Goal: Obtain resource: Download file/media

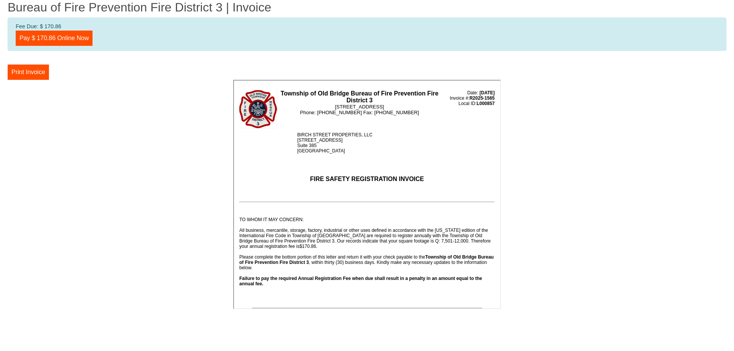
scroll to position [191, 0]
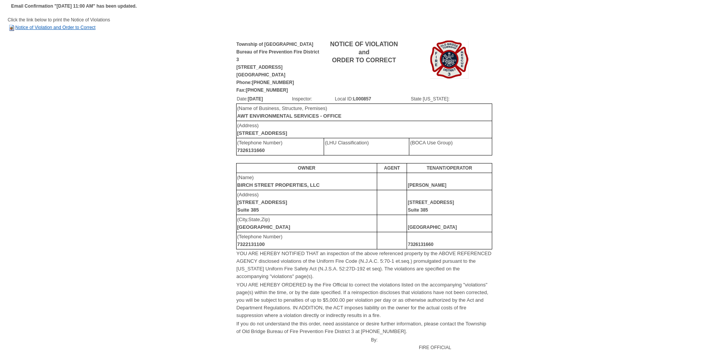
click at [61, 28] on link "Notice of Violation and Order to Correct" at bounding box center [52, 27] width 88 height 5
click at [334, 114] on b "AWT ENVIRONMENTAL SERVICES - OFFICE" at bounding box center [289, 116] width 104 height 6
click at [318, 133] on td "(Address) 32 Birch Street" at bounding box center [364, 129] width 256 height 17
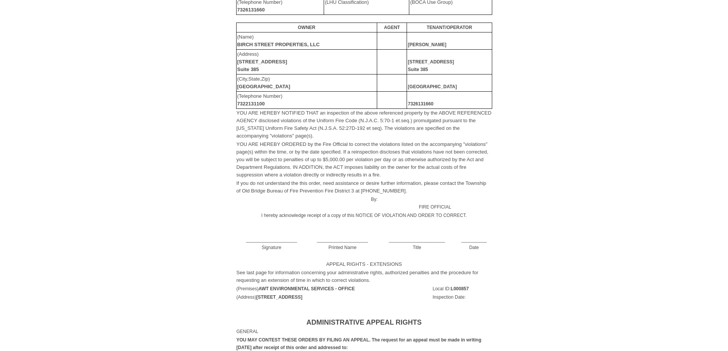
scroll to position [153, 0]
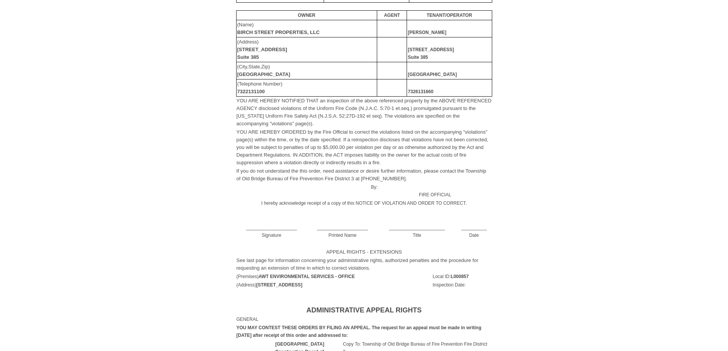
click at [290, 225] on td "____________________ Signature" at bounding box center [271, 228] width 71 height 24
click at [335, 227] on td "____________________ Printed Name" at bounding box center [342, 228] width 71 height 24
click at [339, 226] on td "____________________ Printed Name" at bounding box center [342, 228] width 71 height 24
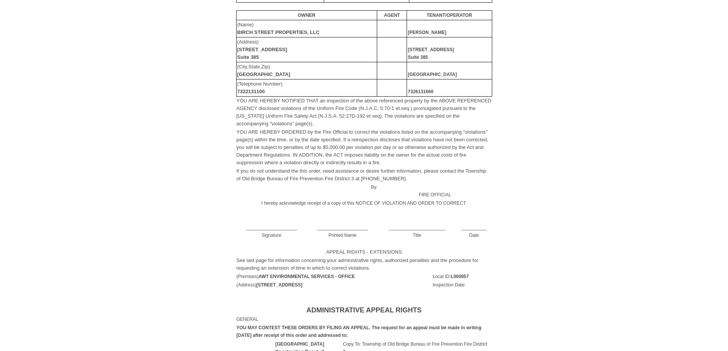
click at [339, 226] on td "____________________ Printed Name" at bounding box center [342, 228] width 71 height 24
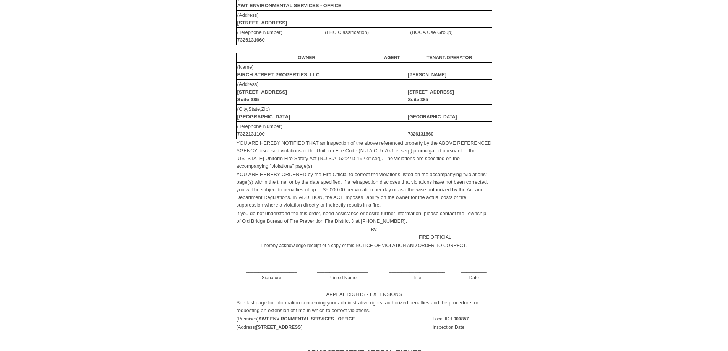
scroll to position [0, 0]
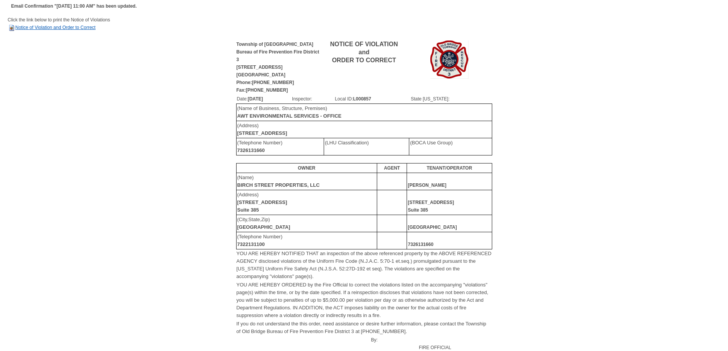
click at [51, 28] on link "Notice of Violation and Order to Correct" at bounding box center [52, 27] width 88 height 5
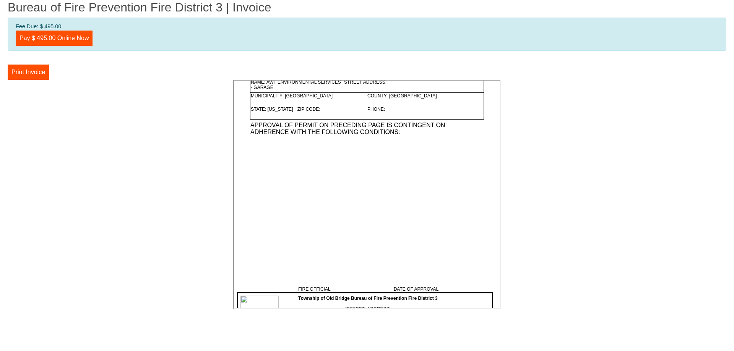
scroll to position [2141, 0]
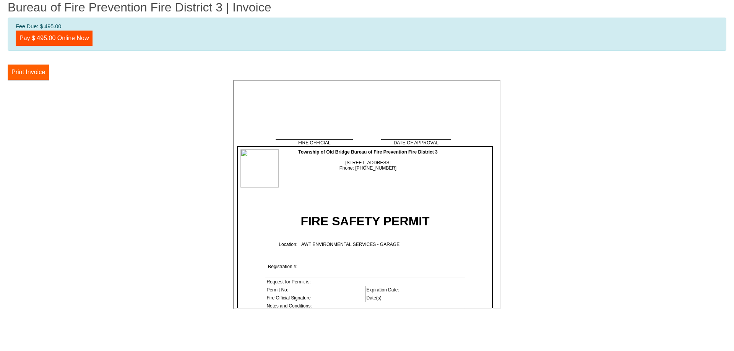
drag, startPoint x: 35, startPoint y: 76, endPoint x: 69, endPoint y: 64, distance: 36.2
click at [35, 76] on button "Print Invoice" at bounding box center [28, 72] width 41 height 15
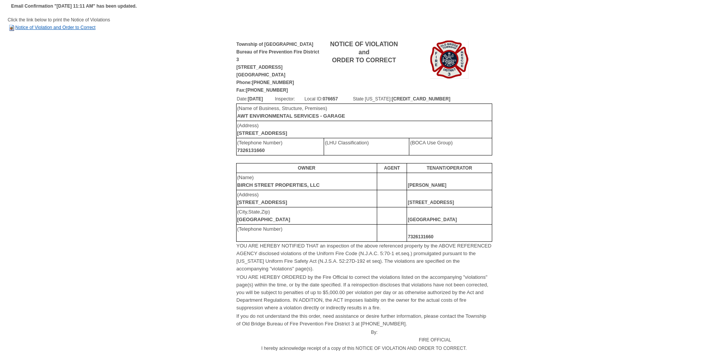
click at [47, 29] on link "Notice of Violation and Order to Correct" at bounding box center [52, 27] width 88 height 5
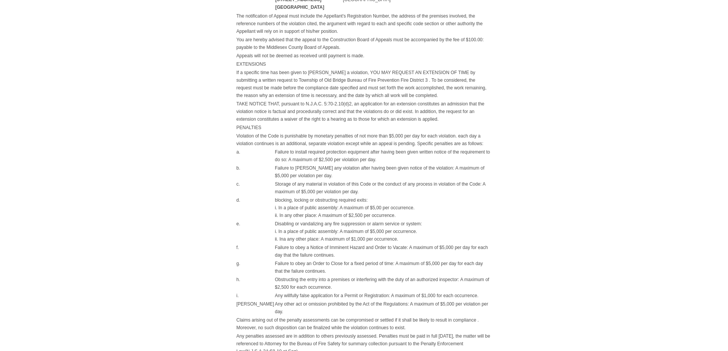
scroll to position [515, 0]
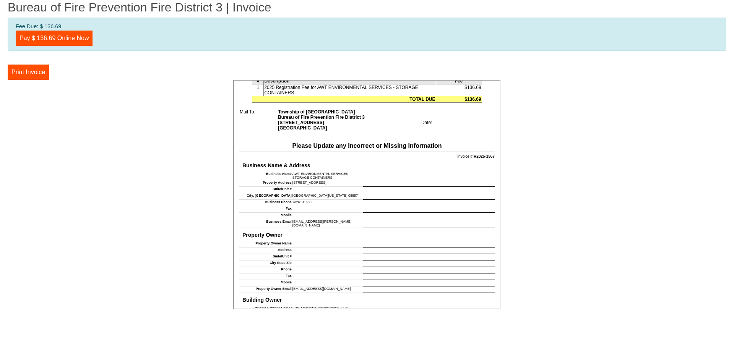
scroll to position [229, 0]
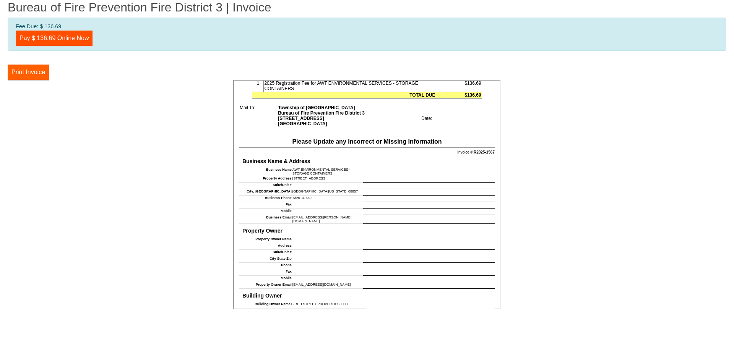
click at [34, 73] on button "Print Invoice" at bounding box center [28, 72] width 41 height 15
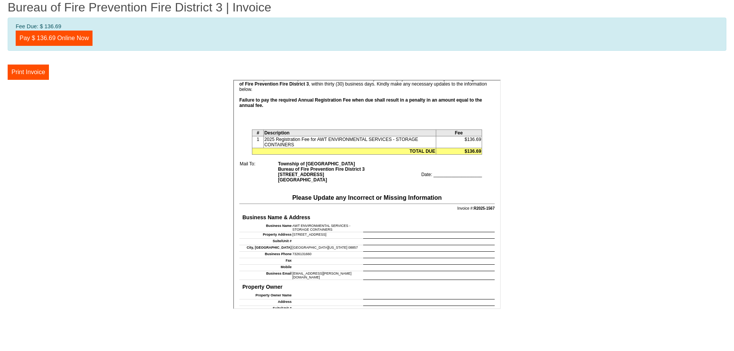
scroll to position [115, 0]
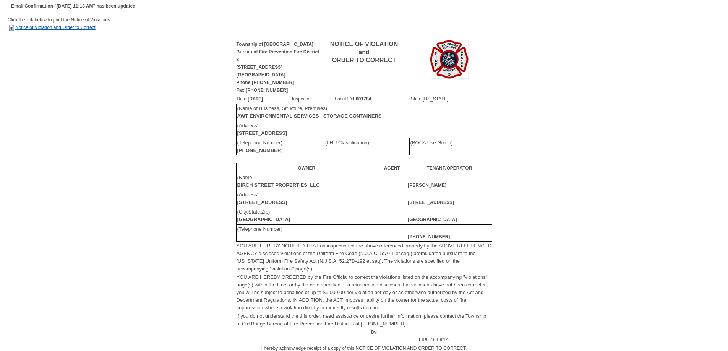
click at [64, 29] on link "Notice of Violation and Order to Correct" at bounding box center [52, 27] width 88 height 5
click at [59, 28] on link "Notice of Violation and Order to Correct" at bounding box center [52, 27] width 88 height 5
